Goal: Information Seeking & Learning: Learn about a topic

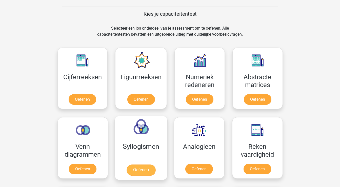
scroll to position [190, 0]
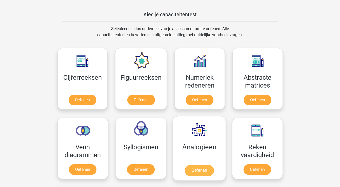
click at [192, 168] on link "Oefenen" at bounding box center [199, 170] width 29 height 11
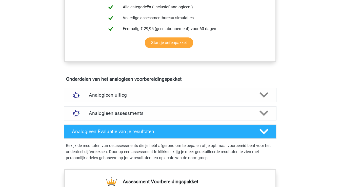
scroll to position [222, 0]
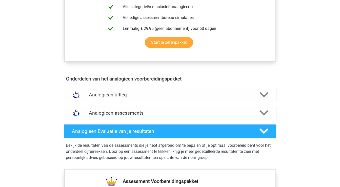
click at [266, 133] on icon at bounding box center [264, 131] width 9 height 9
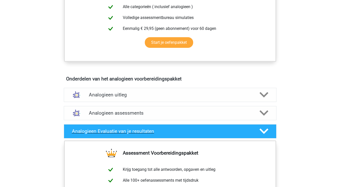
click at [266, 133] on icon at bounding box center [264, 131] width 9 height 9
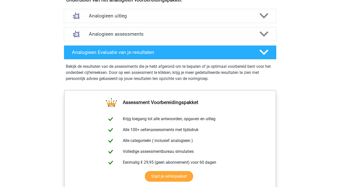
scroll to position [216, 0]
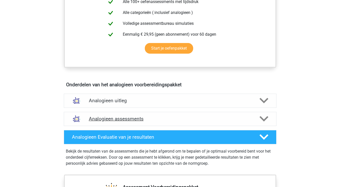
click at [268, 117] on icon at bounding box center [264, 119] width 9 height 9
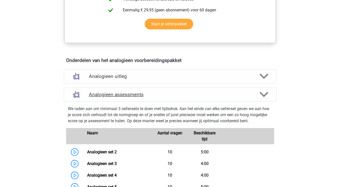
scroll to position [241, 0]
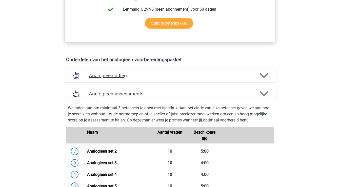
click at [266, 77] on icon at bounding box center [264, 75] width 9 height 9
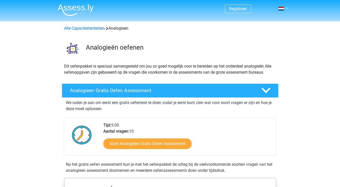
scroll to position [0, 0]
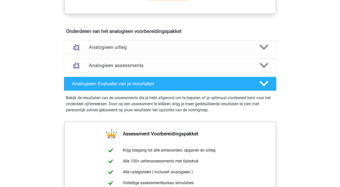
scroll to position [270, 0]
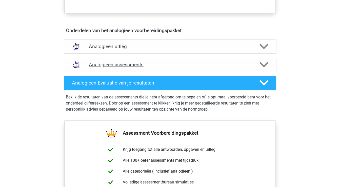
click at [266, 66] on icon at bounding box center [264, 64] width 9 height 9
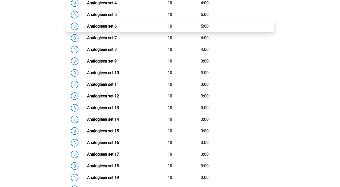
scroll to position [422, 0]
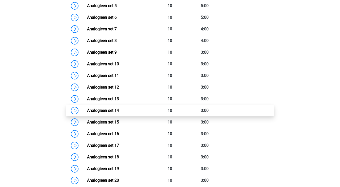
click at [109, 108] on link "Analogieen set 14" at bounding box center [103, 110] width 32 height 5
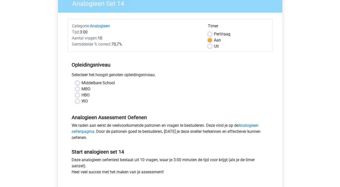
scroll to position [48, 0]
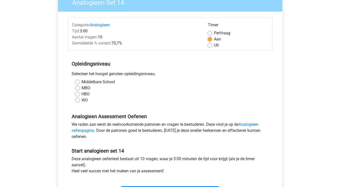
click at [80, 95] on div "HBO" at bounding box center [171, 94] width 190 height 6
click at [82, 93] on label "HBO" at bounding box center [86, 94] width 8 height 6
click at [76, 93] on input "HBO" at bounding box center [78, 93] width 4 height 5
radio input "true"
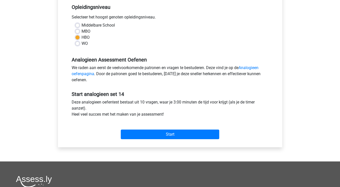
scroll to position [115, 0]
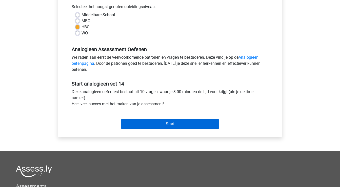
click at [147, 125] on input "Start" at bounding box center [170, 124] width 99 height 10
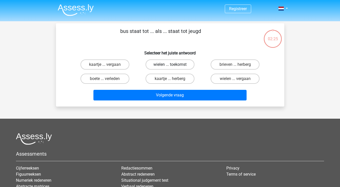
click at [180, 63] on label "wielen ... toekomst" at bounding box center [170, 65] width 49 height 10
click at [173, 65] on input "wielen ... toekomst" at bounding box center [171, 66] width 3 height 3
radio input "true"
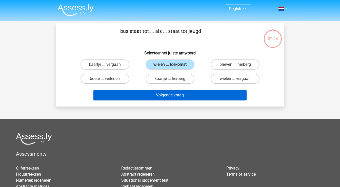
click at [170, 98] on button "Volgende vraag" at bounding box center [169, 95] width 153 height 11
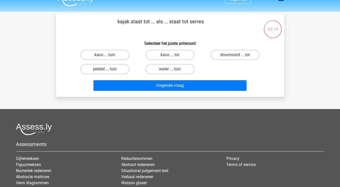
scroll to position [9, 0]
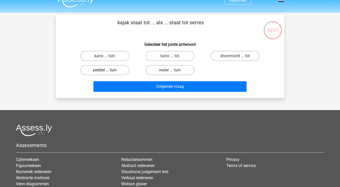
click at [118, 69] on label "peddel ... tuin" at bounding box center [105, 70] width 49 height 10
click at [108, 70] on input "peddel ... tuin" at bounding box center [106, 71] width 3 height 3
radio input "true"
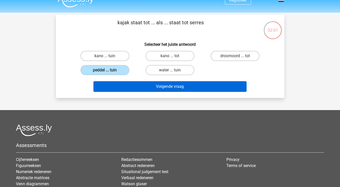
click at [147, 90] on button "Volgende vraag" at bounding box center [169, 86] width 153 height 11
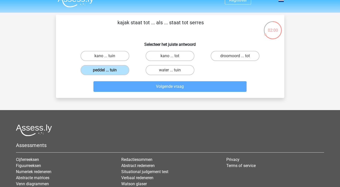
scroll to position [23, 0]
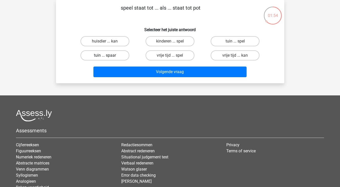
click at [109, 53] on label "tuin ... spaar" at bounding box center [105, 55] width 49 height 10
click at [108, 55] on input "tuin ... spaar" at bounding box center [106, 56] width 3 height 3
radio input "true"
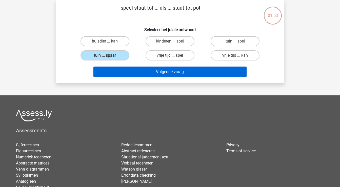
click at [125, 72] on button "Volgende vraag" at bounding box center [169, 72] width 153 height 11
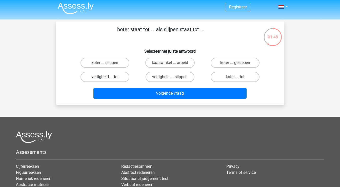
scroll to position [0, 0]
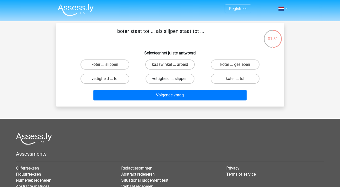
click at [155, 80] on label "vettigheid ... slippen" at bounding box center [170, 79] width 49 height 10
click at [170, 80] on input "vettigheid ... slippen" at bounding box center [171, 80] width 3 height 3
radio input "true"
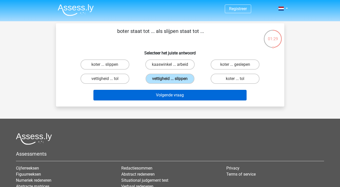
click at [153, 96] on button "Volgende vraag" at bounding box center [169, 95] width 153 height 11
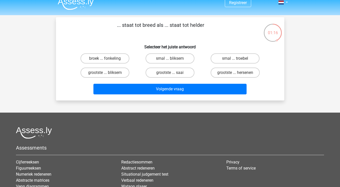
scroll to position [5, 0]
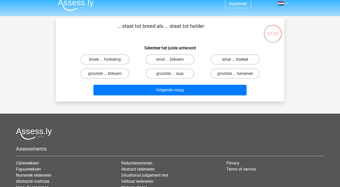
click at [230, 60] on label "smal ... troebel" at bounding box center [235, 59] width 49 height 10
click at [235, 60] on input "smal ... troebel" at bounding box center [236, 61] width 3 height 3
radio input "true"
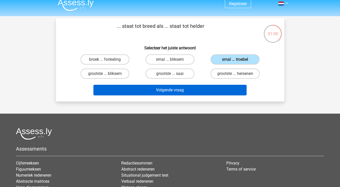
click at [221, 90] on button "Volgende vraag" at bounding box center [169, 90] width 153 height 11
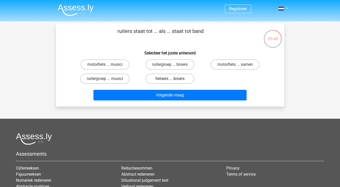
scroll to position [0, 0]
click at [226, 65] on label "motorfiets ... samen" at bounding box center [235, 65] width 49 height 10
click at [235, 65] on input "motorfiets ... samen" at bounding box center [236, 66] width 3 height 3
radio input "true"
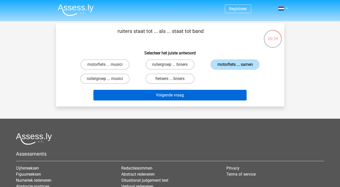
click at [205, 97] on button "Volgende vraag" at bounding box center [169, 95] width 153 height 11
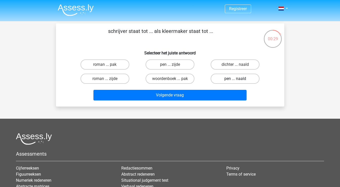
click at [224, 80] on label "pen ... naald" at bounding box center [235, 79] width 49 height 10
click at [235, 80] on input "pen ... naald" at bounding box center [236, 80] width 3 height 3
radio input "true"
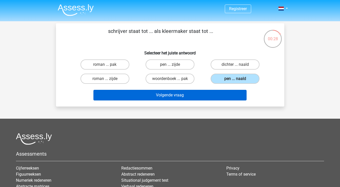
click at [213, 97] on button "Volgende vraag" at bounding box center [169, 95] width 153 height 11
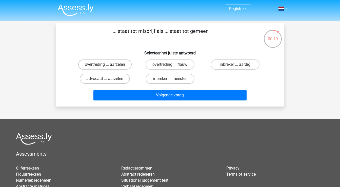
click at [115, 67] on label "overtreding ... aarzelen" at bounding box center [104, 65] width 53 height 10
click at [108, 67] on input "overtreding ... aarzelen" at bounding box center [106, 66] width 3 height 3
radio input "true"
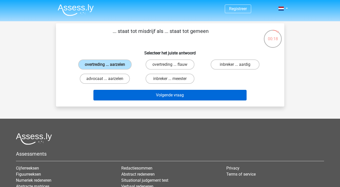
click at [131, 95] on button "Volgende vraag" at bounding box center [169, 95] width 153 height 11
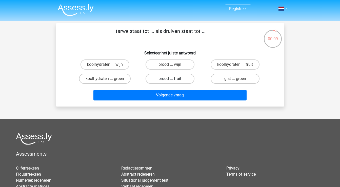
click at [178, 81] on label "brood ... fruit" at bounding box center [170, 79] width 49 height 10
click at [173, 81] on input "brood ... fruit" at bounding box center [171, 80] width 3 height 3
radio input "true"
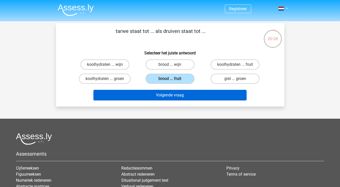
click at [177, 96] on button "Volgende vraag" at bounding box center [169, 95] width 153 height 11
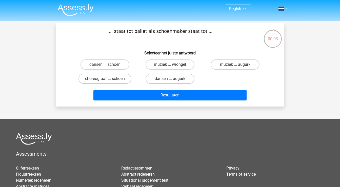
click at [163, 63] on label "muziek ... wrongel" at bounding box center [170, 65] width 49 height 10
click at [170, 65] on input "muziek ... wrongel" at bounding box center [171, 66] width 3 height 3
radio input "true"
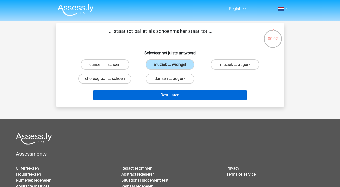
click at [153, 94] on button "Resultaten" at bounding box center [169, 95] width 153 height 11
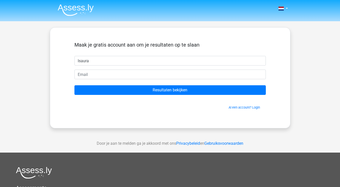
type input "Isaura"
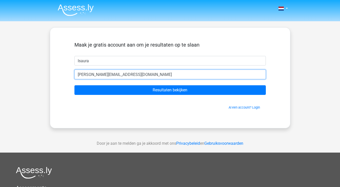
type input "isaura-adinda@hotmail.com"
click at [170, 90] on input "Resultaten bekijken" at bounding box center [170, 90] width 192 height 10
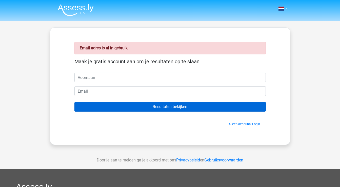
click at [211, 109] on input "Resultaten bekijken" at bounding box center [170, 107] width 192 height 10
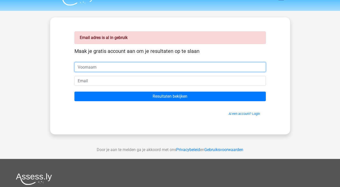
scroll to position [10, 0]
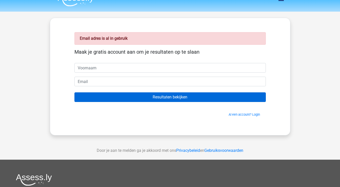
click at [175, 98] on input "Resultaten bekijken" at bounding box center [170, 97] width 192 height 10
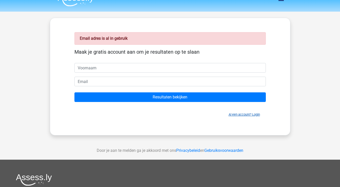
click at [256, 115] on link "Al een account? Login" at bounding box center [244, 115] width 31 height 4
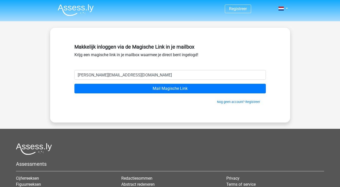
type input "[PERSON_NAME][EMAIL_ADDRESS][DOMAIN_NAME]"
click at [170, 89] on input "Mail Magische Link" at bounding box center [170, 89] width 192 height 10
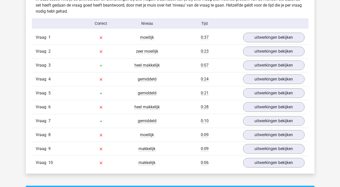
scroll to position [433, 0]
click at [278, 38] on link "uitwerkingen bekijken" at bounding box center [273, 37] width 71 height 11
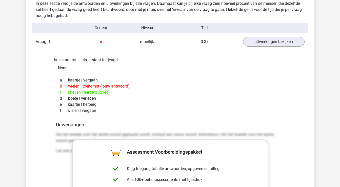
scroll to position [424, 0]
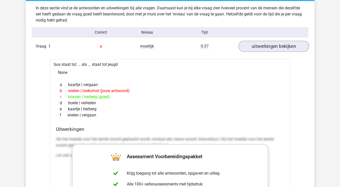
click at [266, 44] on link "uitwerkingen bekijken" at bounding box center [273, 46] width 71 height 11
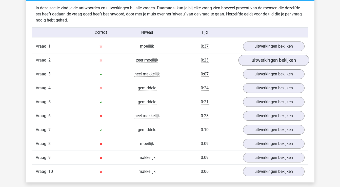
click at [266, 60] on link "uitwerkingen bekijken" at bounding box center [273, 60] width 71 height 11
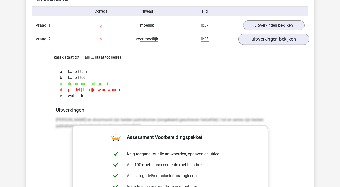
scroll to position [449, 0]
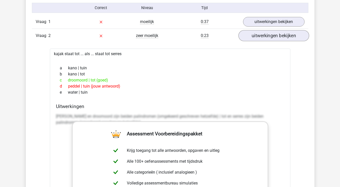
click at [267, 37] on link "uitwerkingen bekijken" at bounding box center [273, 35] width 71 height 11
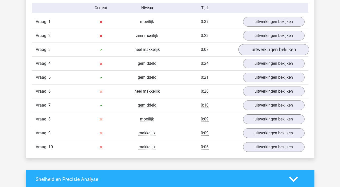
click at [267, 50] on link "uitwerkingen bekijken" at bounding box center [273, 49] width 71 height 11
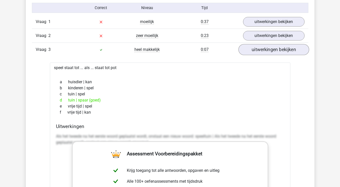
click at [267, 50] on link "uitwerkingen bekijken" at bounding box center [273, 49] width 71 height 11
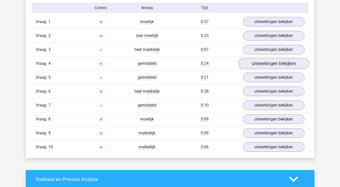
click at [268, 64] on link "uitwerkingen bekijken" at bounding box center [273, 63] width 71 height 11
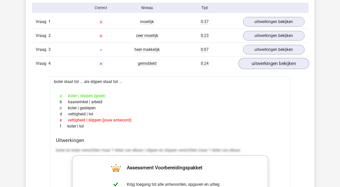
click at [268, 63] on link "uitwerkingen bekijken" at bounding box center [273, 63] width 71 height 11
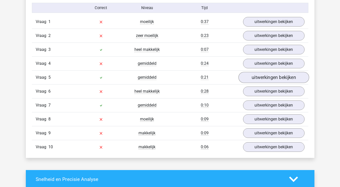
click at [270, 79] on link "uitwerkingen bekijken" at bounding box center [273, 77] width 71 height 11
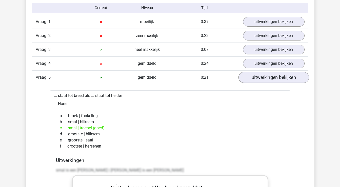
click at [270, 79] on link "uitwerkingen bekijken" at bounding box center [273, 77] width 71 height 11
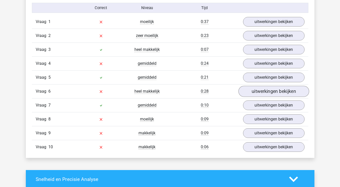
click at [270, 90] on link "uitwerkingen bekijken" at bounding box center [273, 91] width 71 height 11
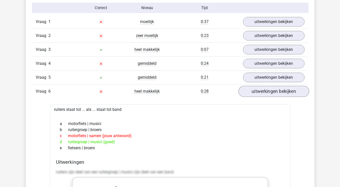
click at [272, 91] on link "uitwerkingen bekijken" at bounding box center [273, 91] width 71 height 11
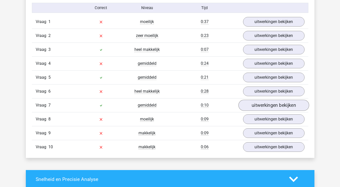
click at [270, 104] on link "uitwerkingen bekijken" at bounding box center [273, 105] width 71 height 11
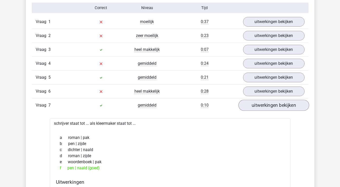
click at [270, 104] on link "uitwerkingen bekijken" at bounding box center [273, 105] width 71 height 11
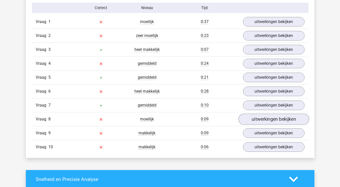
click at [269, 119] on link "uitwerkingen bekijken" at bounding box center [273, 119] width 71 height 11
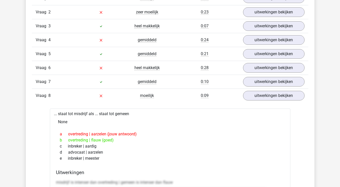
scroll to position [473, 0]
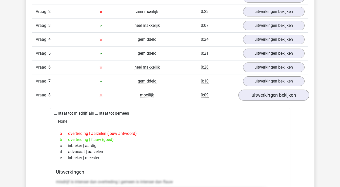
click at [273, 96] on link "uitwerkingen bekijken" at bounding box center [273, 95] width 71 height 11
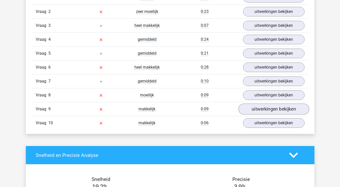
click at [271, 108] on link "uitwerkingen bekijken" at bounding box center [273, 109] width 71 height 11
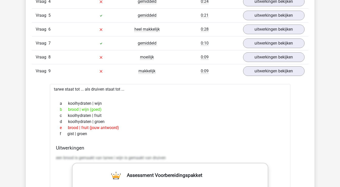
scroll to position [513, 0]
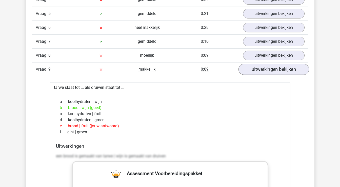
click at [278, 70] on link "uitwerkingen bekijken" at bounding box center [273, 69] width 71 height 11
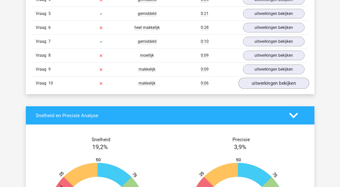
click at [275, 84] on link "uitwerkingen bekijken" at bounding box center [273, 83] width 71 height 11
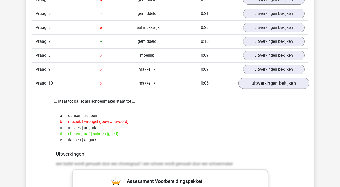
click at [275, 82] on link "uitwerkingen bekijken" at bounding box center [273, 83] width 71 height 11
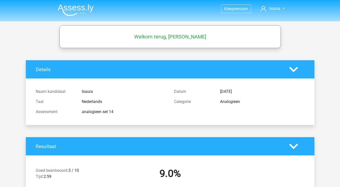
scroll to position [0, 0]
click at [75, 8] on img at bounding box center [76, 10] width 36 height 12
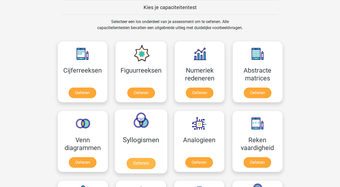
scroll to position [197, 0]
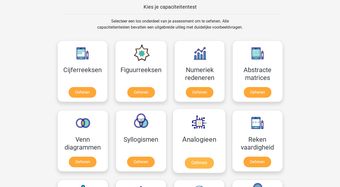
click at [193, 162] on link "Oefenen" at bounding box center [199, 163] width 29 height 11
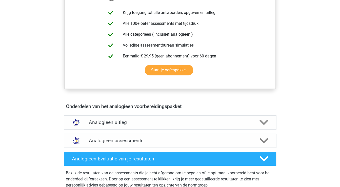
scroll to position [195, 0]
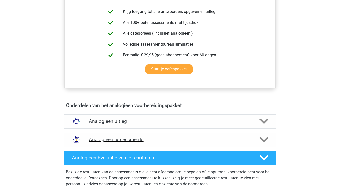
click at [265, 138] on icon at bounding box center [264, 139] width 9 height 9
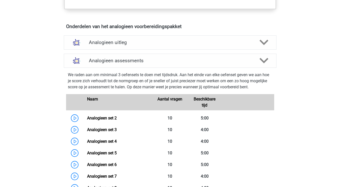
scroll to position [270, 0]
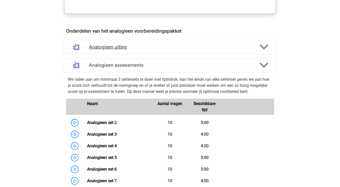
click at [265, 46] on icon at bounding box center [264, 47] width 9 height 9
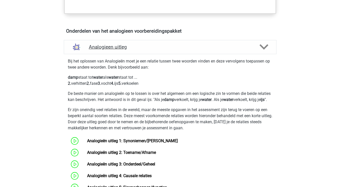
click at [265, 46] on polygon at bounding box center [264, 47] width 9 height 6
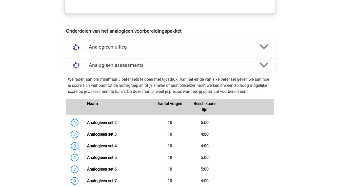
click at [263, 64] on icon at bounding box center [264, 65] width 9 height 9
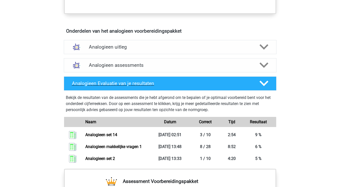
click at [263, 85] on polygon at bounding box center [264, 84] width 9 height 6
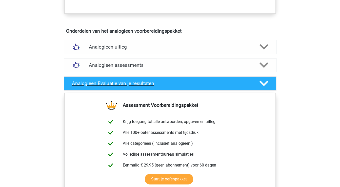
click at [263, 85] on polygon at bounding box center [264, 84] width 9 height 6
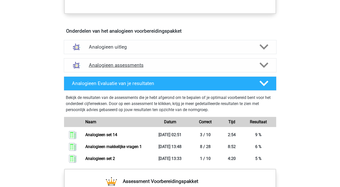
click at [262, 64] on polygon at bounding box center [264, 66] width 9 height 6
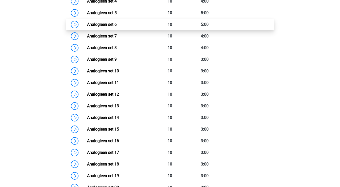
scroll to position [422, 0]
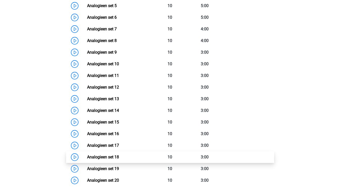
click at [113, 158] on link "Analogieen set 18" at bounding box center [103, 157] width 32 height 5
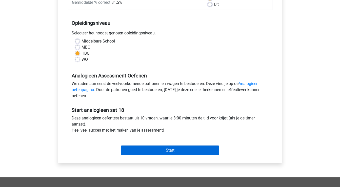
scroll to position [90, 0]
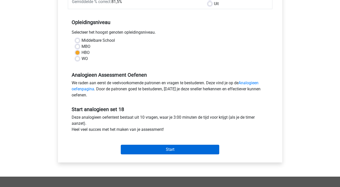
click at [139, 152] on input "Start" at bounding box center [170, 150] width 99 height 10
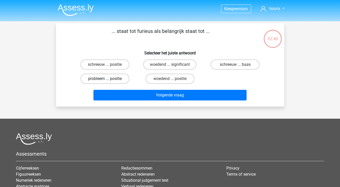
click at [116, 78] on label "probleem ... positie" at bounding box center [105, 79] width 49 height 10
click at [108, 79] on input "probleem ... positie" at bounding box center [106, 80] width 3 height 3
radio input "true"
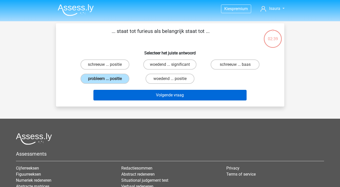
click at [120, 96] on button "Volgende vraag" at bounding box center [169, 95] width 153 height 11
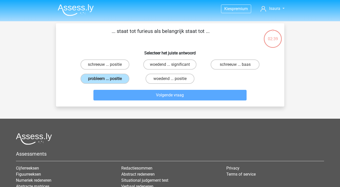
scroll to position [23, 0]
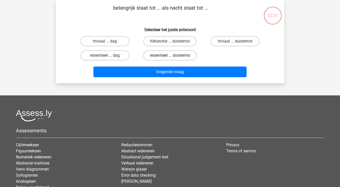
click at [157, 57] on label "essentieel ... duisternis" at bounding box center [169, 55] width 53 height 10
click at [170, 57] on input "essentieel ... duisternis" at bounding box center [171, 56] width 3 height 3
radio input "true"
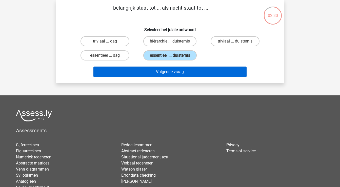
click at [150, 70] on button "Volgende vraag" at bounding box center [169, 72] width 153 height 11
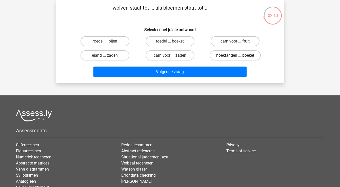
click at [219, 55] on label "hoektanden ... boeket" at bounding box center [235, 55] width 51 height 10
click at [235, 55] on input "hoektanden ... boeket" at bounding box center [236, 56] width 3 height 3
radio input "true"
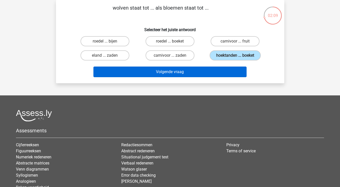
click at [201, 71] on button "Volgende vraag" at bounding box center [169, 72] width 153 height 11
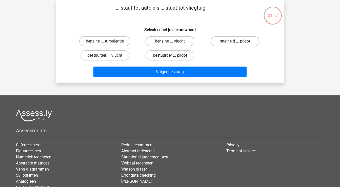
click at [185, 53] on label "bestuurder ... piloot" at bounding box center [170, 55] width 49 height 10
click at [173, 55] on input "bestuurder ... piloot" at bounding box center [171, 56] width 3 height 3
radio input "true"
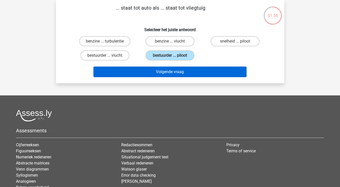
click at [179, 73] on button "Volgende vraag" at bounding box center [169, 72] width 153 height 11
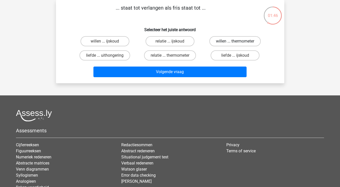
click at [224, 42] on label "willen ... thermometer" at bounding box center [235, 41] width 51 height 10
click at [235, 42] on input "willen ... thermometer" at bounding box center [236, 42] width 3 height 3
radio input "true"
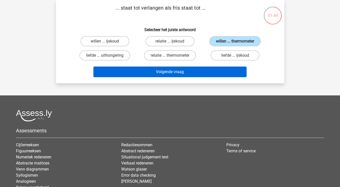
click at [195, 71] on button "Volgende vraag" at bounding box center [169, 72] width 153 height 11
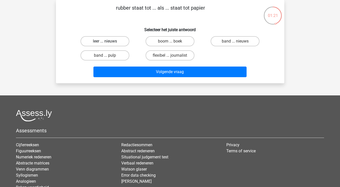
click at [116, 40] on label "leer ... nieuws" at bounding box center [105, 41] width 49 height 10
click at [108, 41] on input "leer ... nieuws" at bounding box center [106, 42] width 3 height 3
radio input "true"
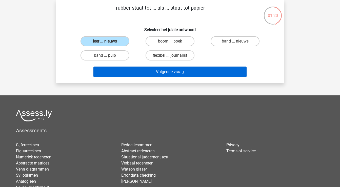
click at [116, 71] on button "Volgende vraag" at bounding box center [169, 72] width 153 height 11
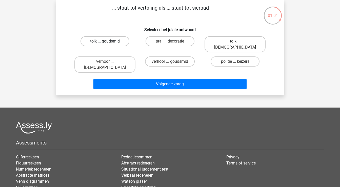
click at [118, 42] on label "tolk ... goudsmid" at bounding box center [105, 41] width 49 height 10
click at [108, 42] on input "tolk ... goudsmid" at bounding box center [106, 42] width 3 height 3
radio input "true"
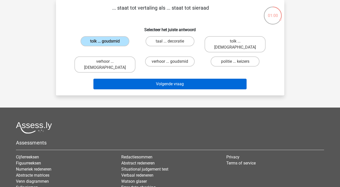
click at [136, 79] on button "Volgende vraag" at bounding box center [169, 84] width 153 height 11
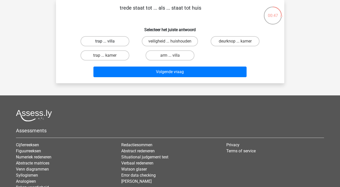
click at [114, 43] on label "trap ... villa" at bounding box center [105, 41] width 49 height 10
click at [108, 43] on input "trap ... villa" at bounding box center [106, 42] width 3 height 3
radio input "true"
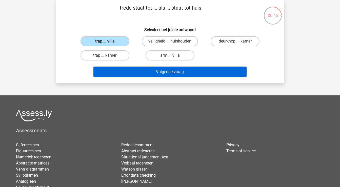
click at [118, 75] on button "Volgende vraag" at bounding box center [169, 72] width 153 height 11
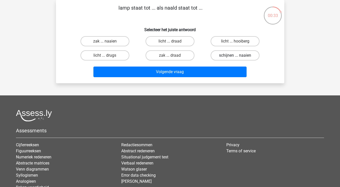
click at [226, 57] on label "schijnen ... naaien" at bounding box center [235, 55] width 49 height 10
click at [235, 57] on input "schijnen ... naaien" at bounding box center [236, 56] width 3 height 3
radio input "true"
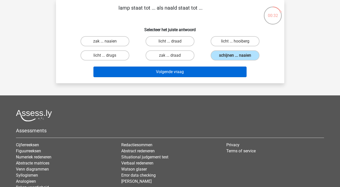
click at [214, 71] on button "Volgende vraag" at bounding box center [169, 72] width 153 height 11
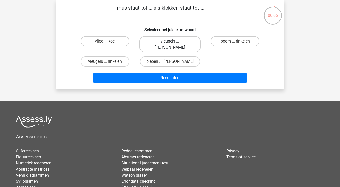
click at [177, 41] on label "vleugels ... luiden" at bounding box center [170, 44] width 61 height 16
click at [173, 41] on input "vleugels ... luiden" at bounding box center [171, 42] width 3 height 3
radio input "true"
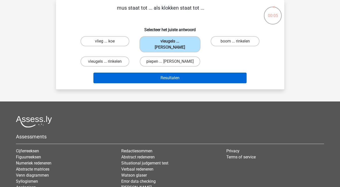
click at [168, 75] on button "Resultaten" at bounding box center [169, 78] width 153 height 11
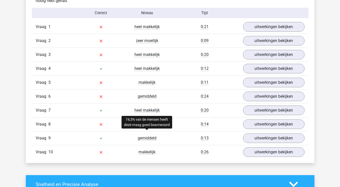
scroll to position [415, 0]
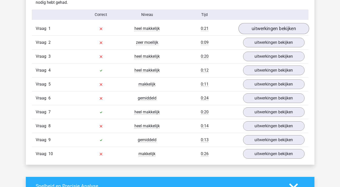
click at [273, 32] on link "uitwerkingen bekijken" at bounding box center [273, 28] width 71 height 11
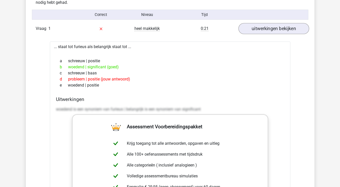
click at [268, 28] on link "uitwerkingen bekijken" at bounding box center [273, 28] width 71 height 11
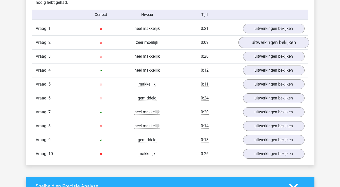
click at [269, 44] on link "uitwerkingen bekijken" at bounding box center [273, 42] width 71 height 11
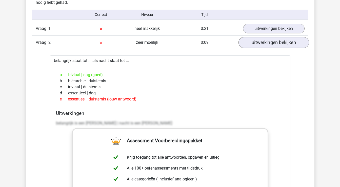
click at [267, 44] on link "uitwerkingen bekijken" at bounding box center [273, 42] width 71 height 11
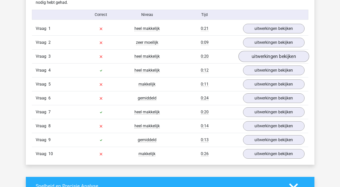
click at [267, 56] on link "uitwerkingen bekijken" at bounding box center [273, 56] width 71 height 11
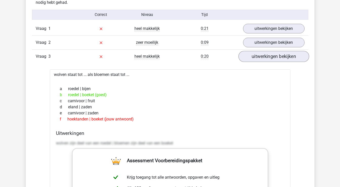
click at [267, 56] on link "uitwerkingen bekijken" at bounding box center [273, 56] width 71 height 11
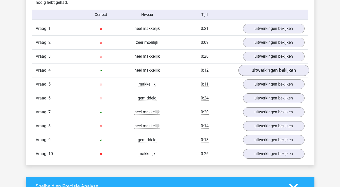
click at [268, 68] on link "uitwerkingen bekijken" at bounding box center [273, 70] width 71 height 11
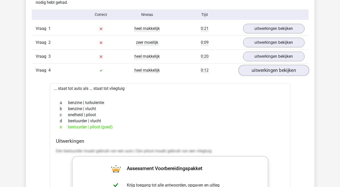
click at [268, 68] on link "uitwerkingen bekijken" at bounding box center [273, 70] width 71 height 11
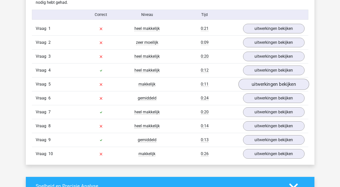
click at [271, 85] on link "uitwerkingen bekijken" at bounding box center [273, 84] width 71 height 11
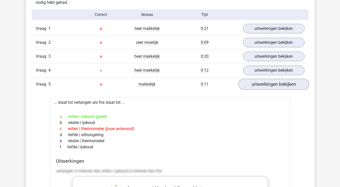
click at [269, 85] on link "uitwerkingen bekijken" at bounding box center [273, 84] width 71 height 11
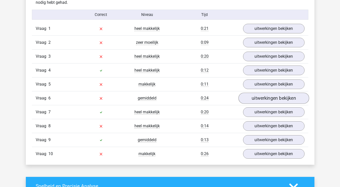
click at [268, 96] on link "uitwerkingen bekijken" at bounding box center [273, 98] width 71 height 11
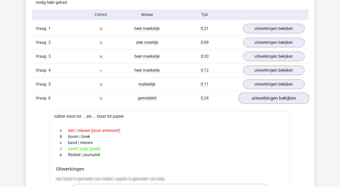
click at [268, 99] on link "uitwerkingen bekijken" at bounding box center [273, 98] width 71 height 11
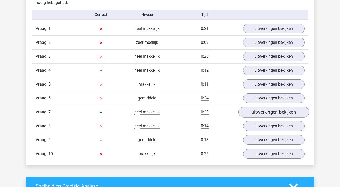
click at [268, 112] on link "uitwerkingen bekijken" at bounding box center [273, 112] width 71 height 11
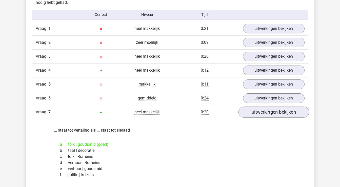
click at [263, 113] on link "uitwerkingen bekijken" at bounding box center [273, 112] width 71 height 11
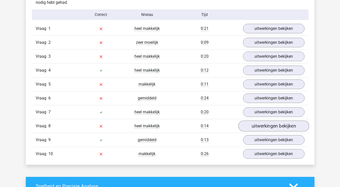
click at [264, 128] on link "uitwerkingen bekijken" at bounding box center [273, 126] width 71 height 11
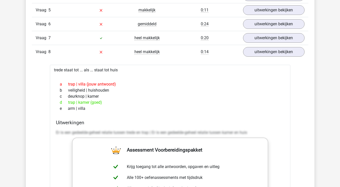
scroll to position [490, 0]
click at [280, 50] on link "uitwerkingen bekijken" at bounding box center [273, 51] width 71 height 11
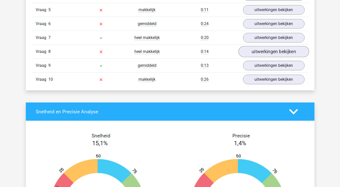
click at [277, 51] on link "uitwerkingen bekijken" at bounding box center [273, 51] width 71 height 11
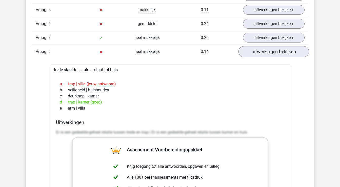
click at [278, 51] on link "uitwerkingen bekijken" at bounding box center [273, 51] width 71 height 11
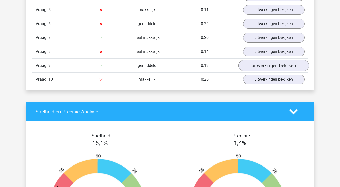
click at [277, 63] on link "uitwerkingen bekijken" at bounding box center [273, 65] width 71 height 11
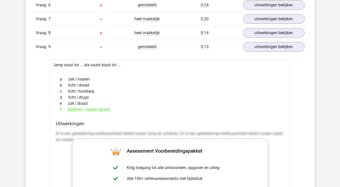
scroll to position [509, 0]
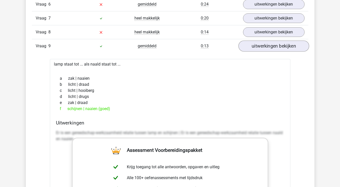
click at [275, 47] on link "uitwerkingen bekijken" at bounding box center [273, 46] width 71 height 11
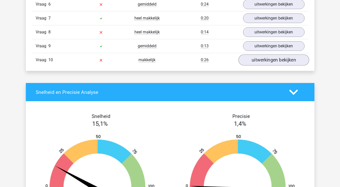
click at [275, 60] on link "uitwerkingen bekijken" at bounding box center [273, 59] width 71 height 11
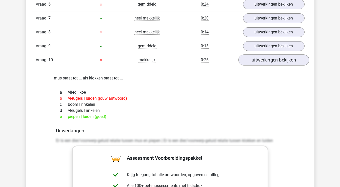
click at [275, 60] on link "uitwerkingen bekijken" at bounding box center [273, 59] width 71 height 11
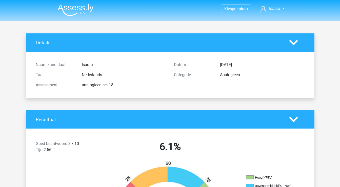
scroll to position [0, 0]
click at [77, 9] on img at bounding box center [76, 10] width 36 height 12
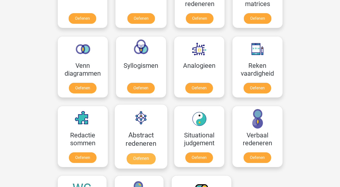
scroll to position [272, 0]
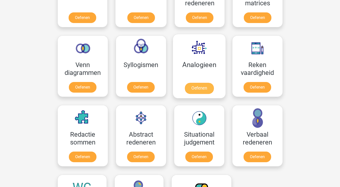
click at [196, 85] on link "Oefenen" at bounding box center [199, 88] width 29 height 11
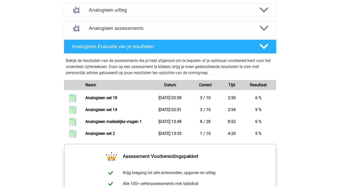
scroll to position [293, 0]
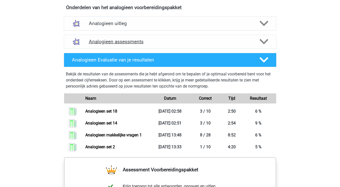
click at [262, 42] on polygon at bounding box center [264, 42] width 9 height 6
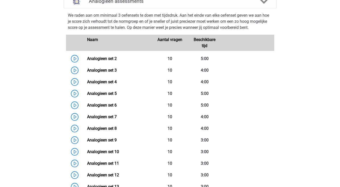
scroll to position [333, 0]
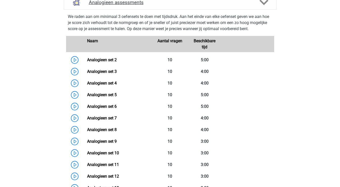
click at [261, 3] on icon at bounding box center [264, 2] width 9 height 9
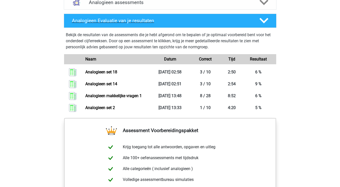
click at [267, 19] on polygon at bounding box center [264, 21] width 9 height 6
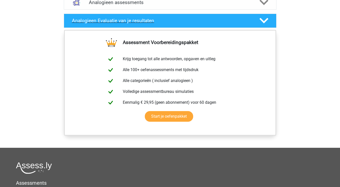
click at [267, 19] on polygon at bounding box center [264, 21] width 9 height 6
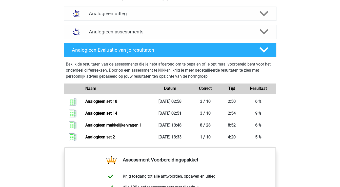
scroll to position [298, 0]
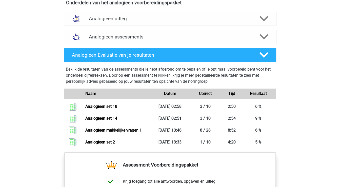
click at [264, 37] on polygon at bounding box center [264, 37] width 9 height 6
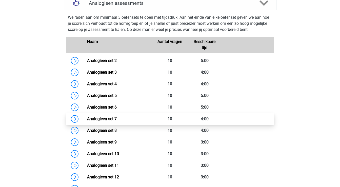
scroll to position [336, 0]
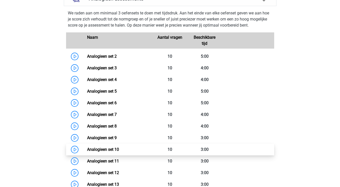
click at [100, 151] on link "Analogieen set 10" at bounding box center [103, 149] width 32 height 5
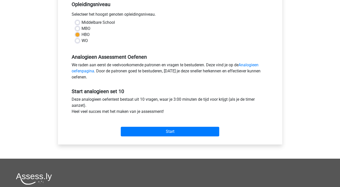
scroll to position [108, 0]
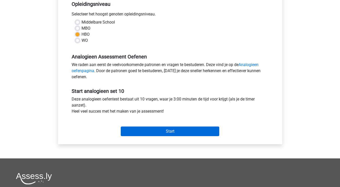
click at [140, 130] on input "Start" at bounding box center [170, 132] width 99 height 10
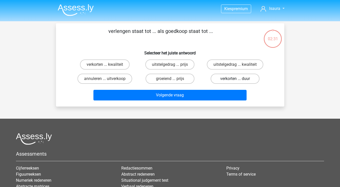
click at [222, 82] on label "verkorten ... duur" at bounding box center [235, 79] width 49 height 10
click at [235, 82] on input "verkorten ... duur" at bounding box center [236, 80] width 3 height 3
radio input "true"
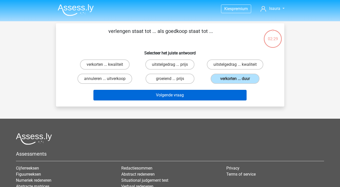
click at [216, 95] on button "Volgende vraag" at bounding box center [169, 95] width 153 height 11
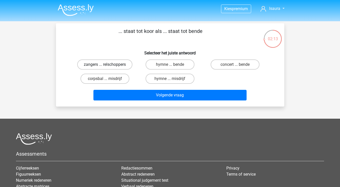
click at [104, 63] on label "zangers ... relschoppers" at bounding box center [104, 65] width 55 height 10
click at [105, 65] on input "zangers ... relschoppers" at bounding box center [106, 66] width 3 height 3
radio input "true"
click at [133, 101] on div "Volgende vraag" at bounding box center [170, 96] width 196 height 13
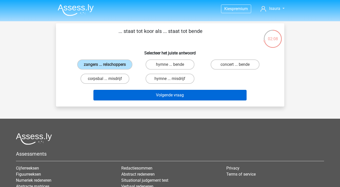
click at [133, 95] on button "Volgende vraag" at bounding box center [169, 95] width 153 height 11
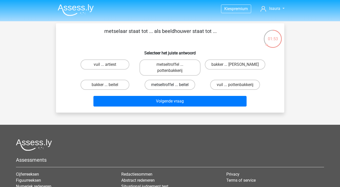
click at [167, 85] on label "metseltroffel ... beitel" at bounding box center [170, 85] width 51 height 10
click at [170, 85] on input "metseltroffel ... beitel" at bounding box center [171, 86] width 3 height 3
radio input "true"
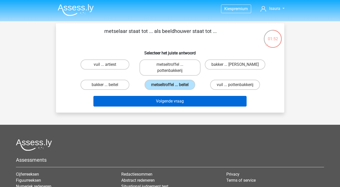
click at [166, 96] on button "Volgende vraag" at bounding box center [169, 101] width 153 height 11
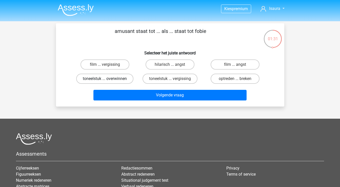
click at [125, 79] on label "toneelstuk ... overwinnen" at bounding box center [104, 79] width 57 height 10
click at [108, 79] on input "toneelstuk ... overwinnen" at bounding box center [106, 80] width 3 height 3
radio input "true"
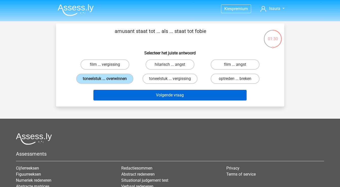
click at [139, 92] on button "Volgende vraag" at bounding box center [169, 95] width 153 height 11
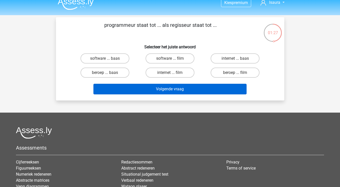
scroll to position [3, 0]
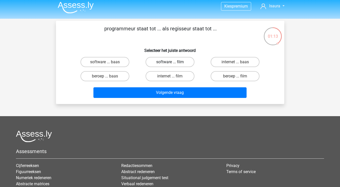
click at [183, 65] on label "software ... film" at bounding box center [170, 62] width 49 height 10
click at [173, 65] on input "software ... film" at bounding box center [171, 63] width 3 height 3
radio input "true"
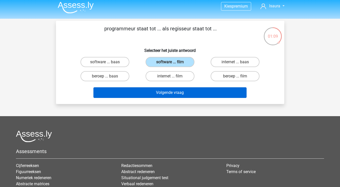
click at [176, 93] on button "Volgende vraag" at bounding box center [169, 92] width 153 height 11
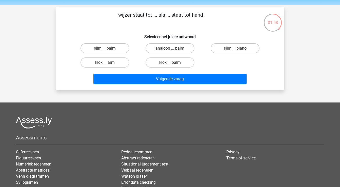
scroll to position [14, 0]
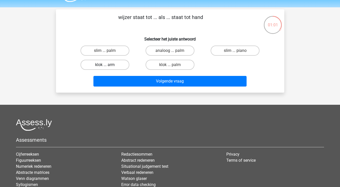
click at [114, 64] on label "klok ... arm" at bounding box center [105, 65] width 49 height 10
click at [108, 65] on input "klok ... arm" at bounding box center [106, 66] width 3 height 3
radio input "true"
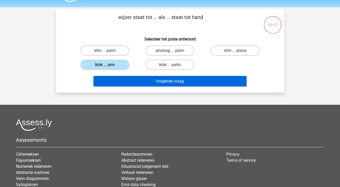
click at [131, 85] on button "Volgende vraag" at bounding box center [169, 81] width 153 height 11
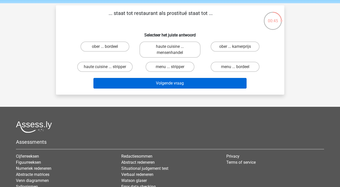
scroll to position [15, 0]
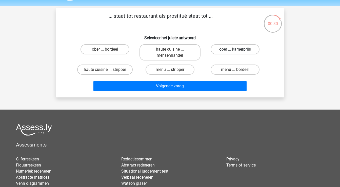
click at [240, 49] on label "ober ... kamerprijs" at bounding box center [235, 49] width 49 height 10
click at [239, 49] on input "ober ... kamerprijs" at bounding box center [236, 50] width 3 height 3
radio input "true"
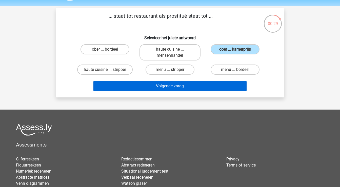
click at [219, 86] on button "Volgende vraag" at bounding box center [169, 86] width 153 height 11
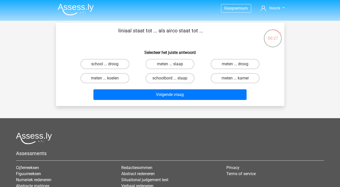
scroll to position [0, 0]
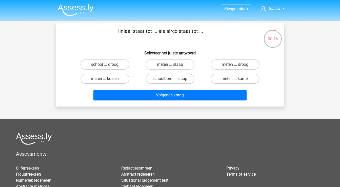
click at [121, 80] on label "meten ... koelen" at bounding box center [105, 79] width 49 height 10
click at [108, 80] on input "meten ... koelen" at bounding box center [106, 80] width 3 height 3
radio input "true"
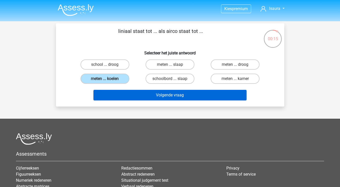
click at [124, 98] on button "Volgende vraag" at bounding box center [169, 95] width 153 height 11
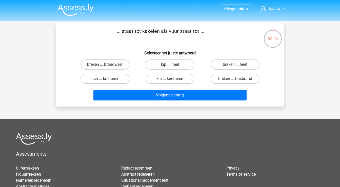
click at [165, 78] on label "kip ... knetteren" at bounding box center [170, 79] width 49 height 10
click at [170, 79] on input "kip ... knetteren" at bounding box center [171, 80] width 3 height 3
radio input "true"
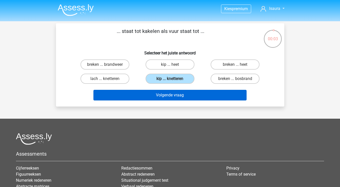
click at [159, 93] on button "Volgende vraag" at bounding box center [169, 95] width 153 height 11
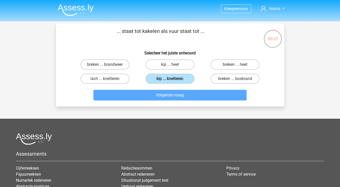
scroll to position [23, 0]
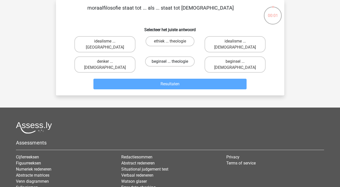
click at [149, 57] on label "beginsel ... theologie" at bounding box center [170, 62] width 50 height 10
click at [170, 62] on input "beginsel ... theologie" at bounding box center [171, 63] width 3 height 3
radio input "true"
click at [147, 75] on div "Resultaten" at bounding box center [170, 83] width 212 height 17
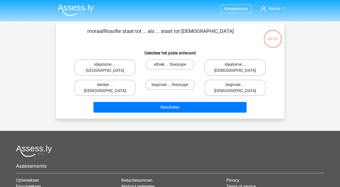
scroll to position [23, 0]
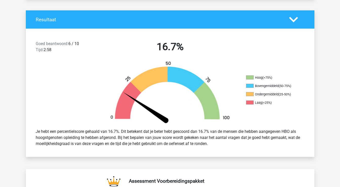
scroll to position [37, 0]
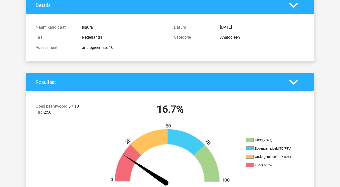
click at [295, 83] on polygon at bounding box center [293, 82] width 9 height 6
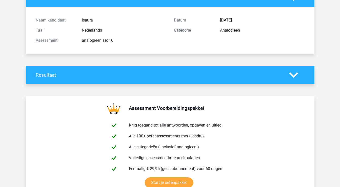
scroll to position [45, 0]
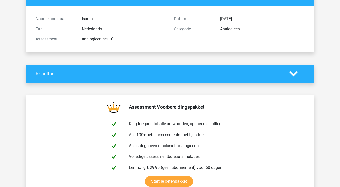
click at [293, 73] on icon at bounding box center [293, 73] width 9 height 9
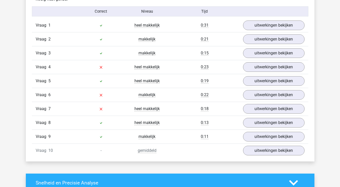
scroll to position [422, 0]
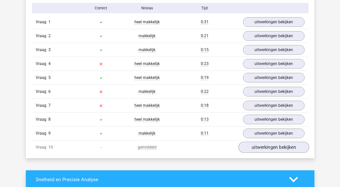
click at [271, 149] on link "uitwerkingen bekijken" at bounding box center [273, 147] width 71 height 11
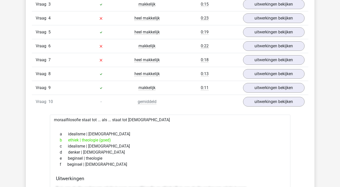
scroll to position [468, 0]
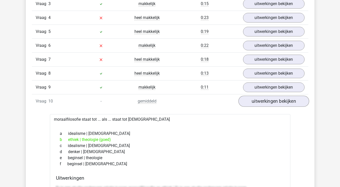
click at [271, 101] on link "uitwerkingen bekijken" at bounding box center [273, 101] width 71 height 11
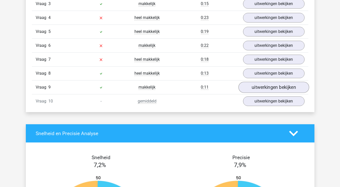
click at [271, 89] on link "uitwerkingen bekijken" at bounding box center [273, 87] width 71 height 11
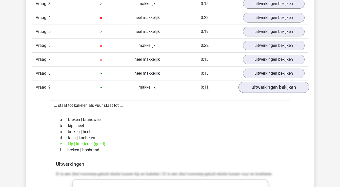
click at [271, 88] on link "uitwerkingen bekijken" at bounding box center [273, 87] width 71 height 11
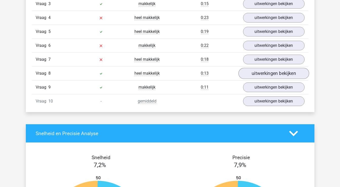
click at [271, 74] on link "uitwerkingen bekijken" at bounding box center [273, 73] width 71 height 11
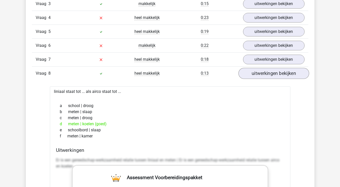
click at [271, 74] on link "uitwerkingen bekijken" at bounding box center [273, 73] width 71 height 11
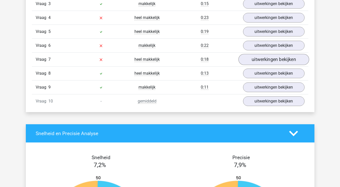
click at [268, 57] on link "uitwerkingen bekijken" at bounding box center [273, 59] width 71 height 11
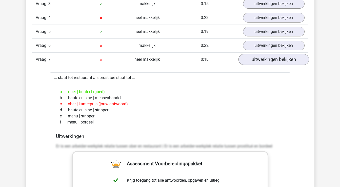
click at [268, 57] on link "uitwerkingen bekijken" at bounding box center [273, 59] width 71 height 11
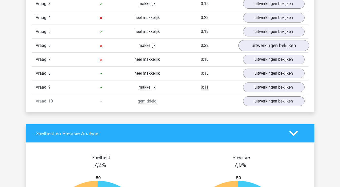
click at [266, 45] on link "uitwerkingen bekijken" at bounding box center [273, 45] width 71 height 11
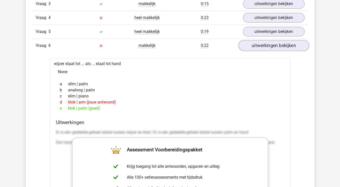
click at [282, 46] on link "uitwerkingen bekijken" at bounding box center [273, 45] width 71 height 11
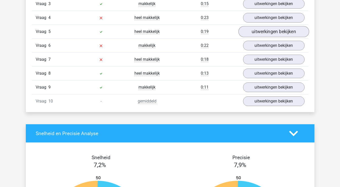
click at [281, 34] on link "uitwerkingen bekijken" at bounding box center [273, 31] width 71 height 11
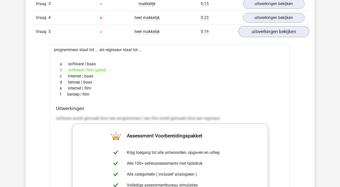
click at [281, 34] on link "uitwerkingen bekijken" at bounding box center [273, 31] width 71 height 11
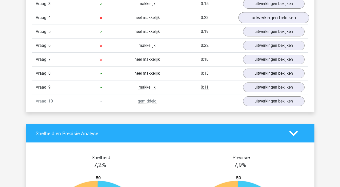
click at [278, 19] on link "uitwerkingen bekijken" at bounding box center [273, 17] width 71 height 11
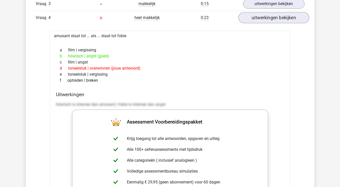
click at [278, 19] on link "uitwerkingen bekijken" at bounding box center [273, 17] width 71 height 11
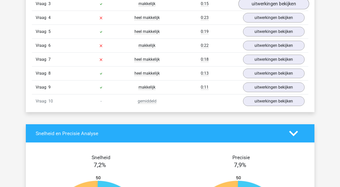
click at [278, 5] on link "uitwerkingen bekijken" at bounding box center [273, 3] width 71 height 11
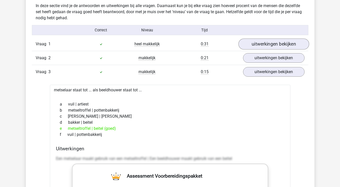
scroll to position [396, 0]
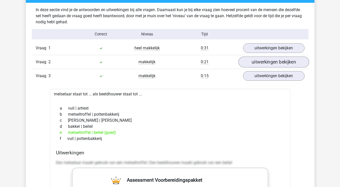
click at [268, 61] on link "uitwerkingen bekijken" at bounding box center [273, 62] width 71 height 11
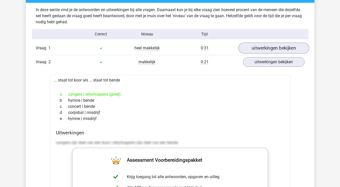
click at [269, 48] on link "uitwerkingen bekijken" at bounding box center [273, 48] width 71 height 11
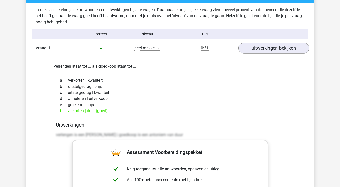
click at [269, 48] on link "uitwerkingen bekijken" at bounding box center [273, 48] width 71 height 11
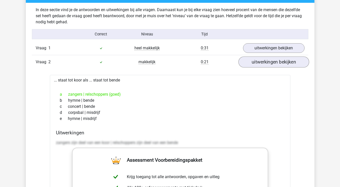
click at [267, 61] on link "uitwerkingen bekijken" at bounding box center [273, 62] width 71 height 11
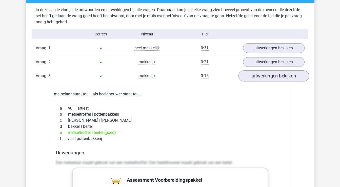
click at [266, 72] on link "uitwerkingen bekijken" at bounding box center [273, 75] width 71 height 11
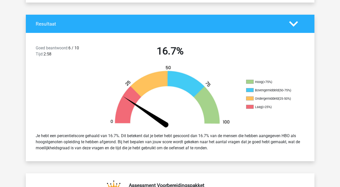
scroll to position [80, 0]
